Goal: Find specific page/section: Find specific page/section

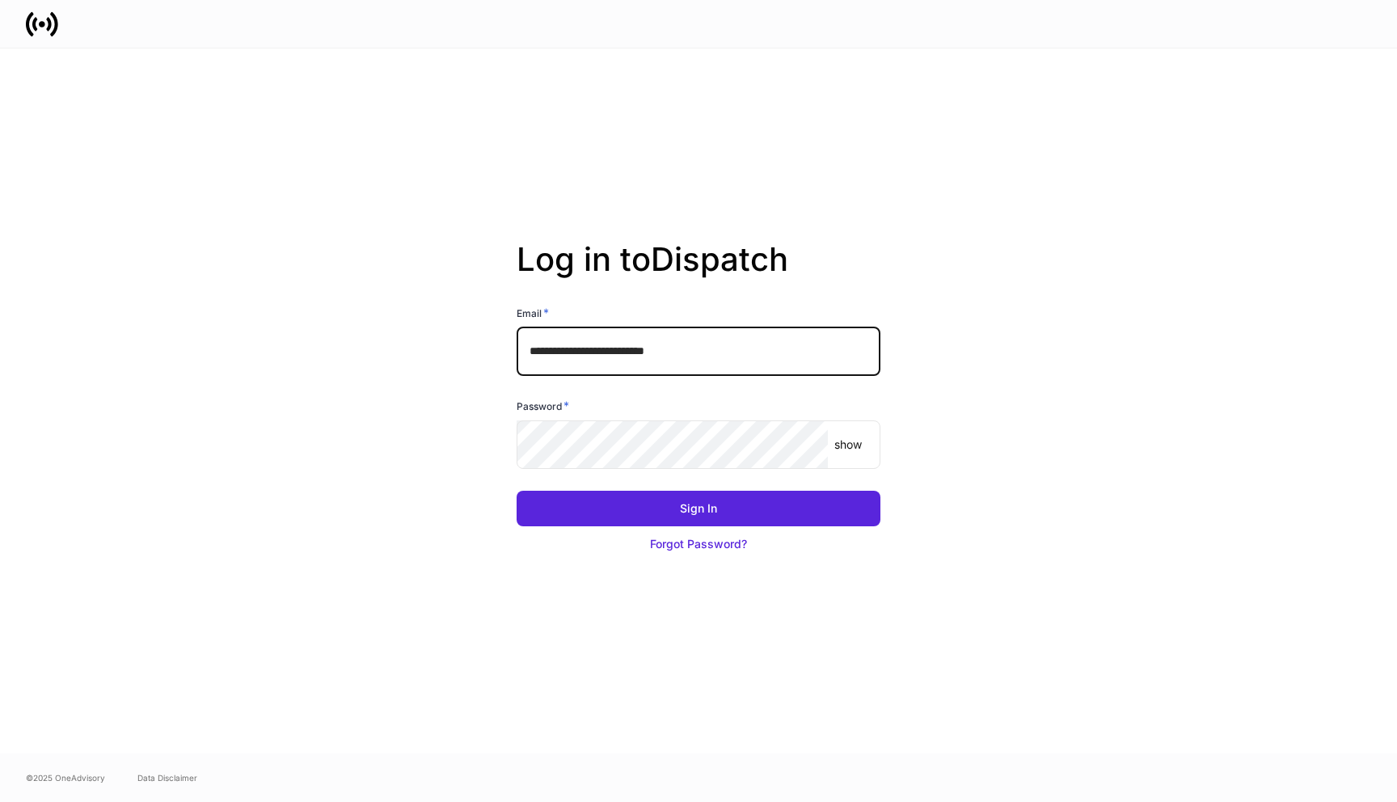
click at [779, 358] on input "**********" at bounding box center [699, 351] width 364 height 49
click at [0, 801] on com-1password-button at bounding box center [0, 802] width 0 height 0
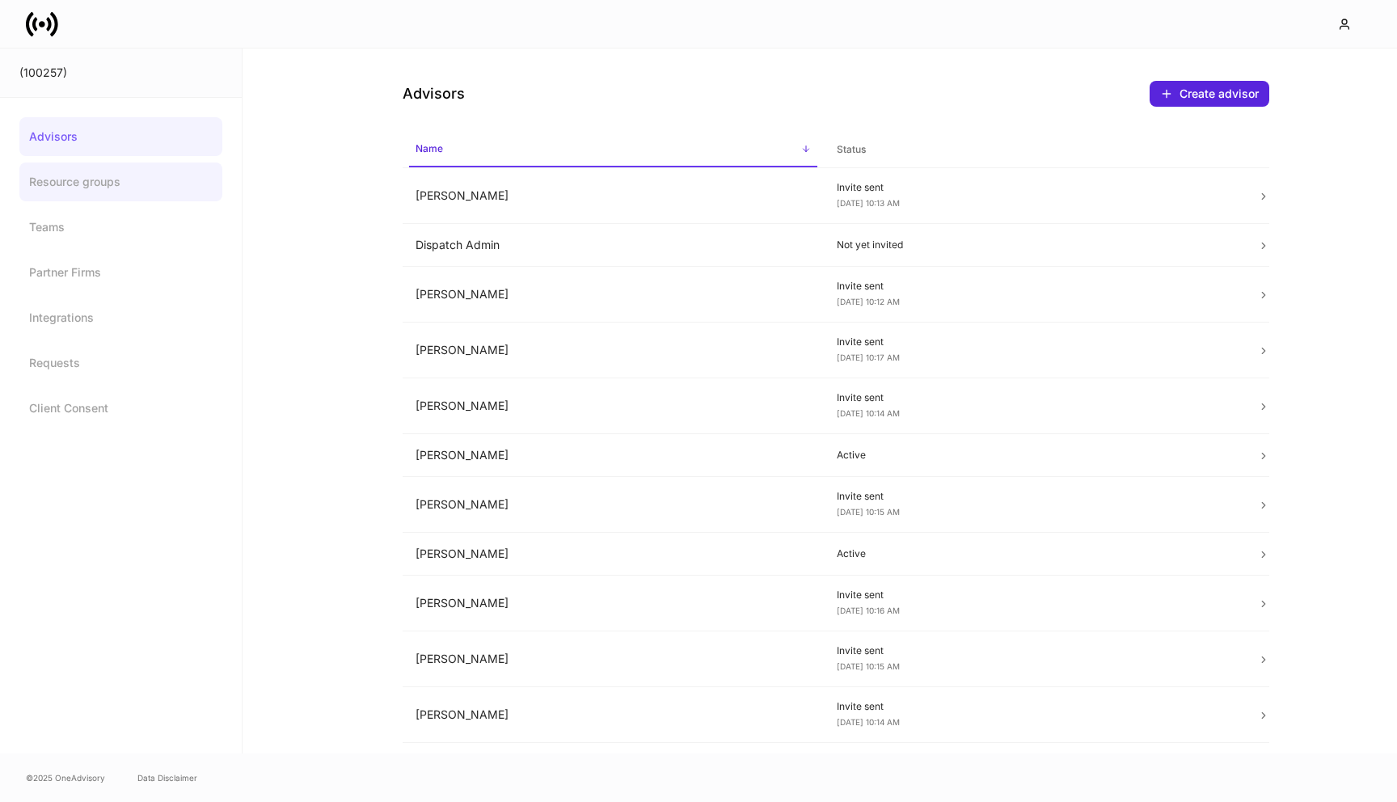
click at [133, 187] on link "Resource groups" at bounding box center [120, 182] width 203 height 39
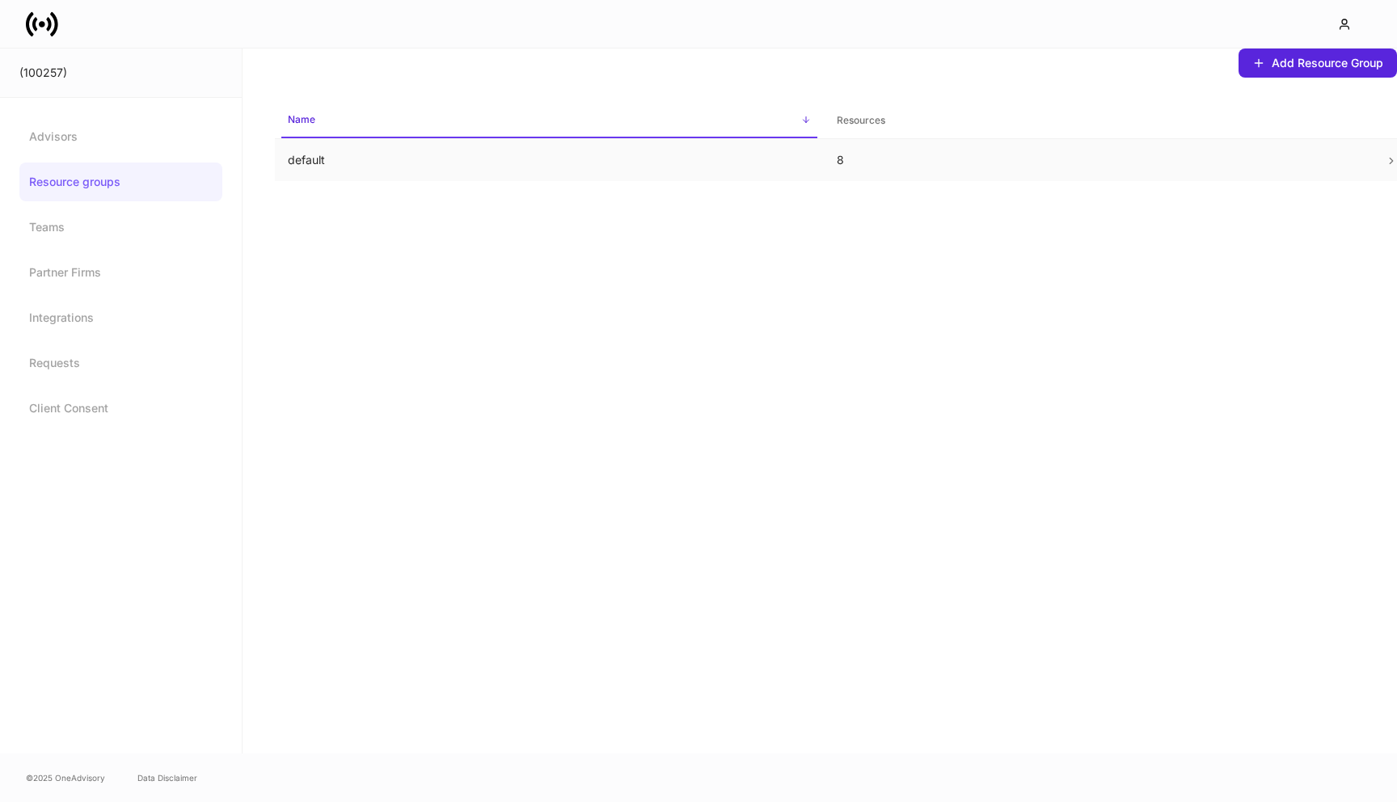
click at [387, 156] on p "default" at bounding box center [549, 160] width 523 height 16
